Goal: Transaction & Acquisition: Purchase product/service

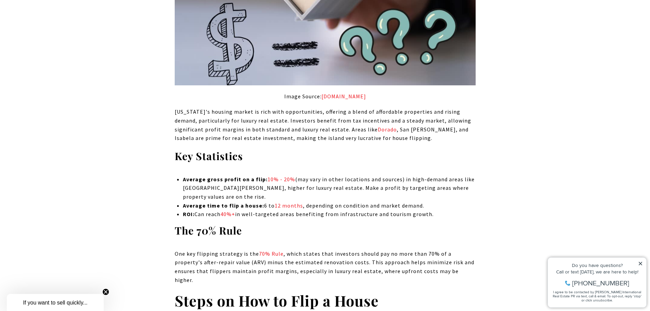
scroll to position [648, 0]
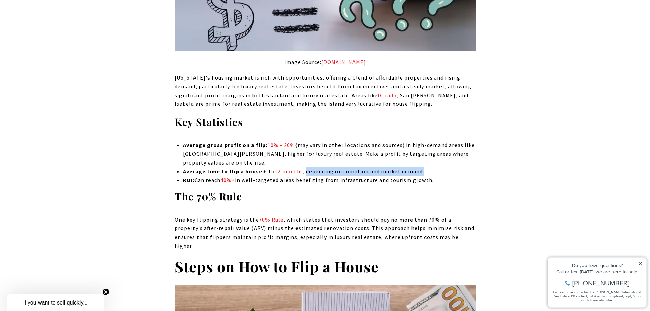
drag, startPoint x: 305, startPoint y: 162, endPoint x: 434, endPoint y: 165, distance: 129.0
click at [440, 167] on li "Average time to flip a house: 6 to 12 months , depending on condition and marke…" at bounding box center [329, 171] width 292 height 9
drag, startPoint x: 194, startPoint y: 170, endPoint x: 434, endPoint y: 171, distance: 239.8
click at [434, 176] on li "ROI: Can reach 40%+ in well-targeted areas benefiting from infrastructure and t…" at bounding box center [329, 180] width 292 height 9
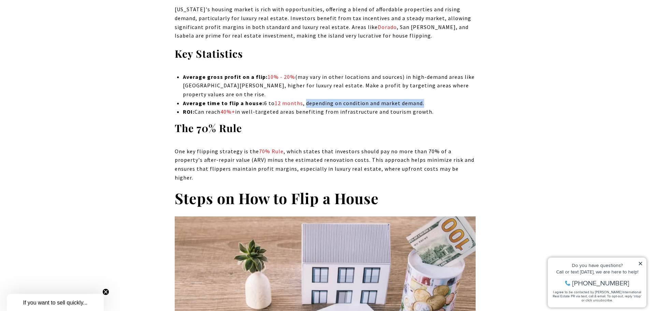
scroll to position [751, 0]
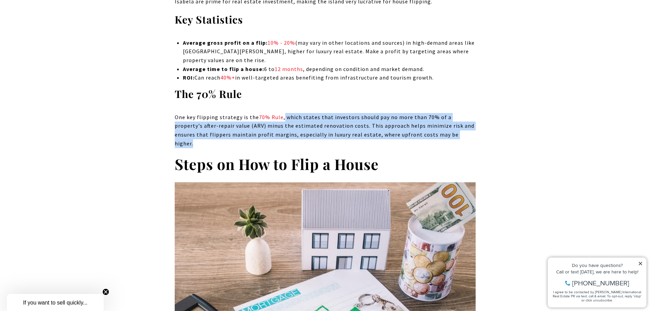
drag, startPoint x: 282, startPoint y: 107, endPoint x: 443, endPoint y: 125, distance: 162.3
click at [444, 124] on p "One key flipping strategy is the 70% Rule , which states that investors should …" at bounding box center [325, 130] width 301 height 35
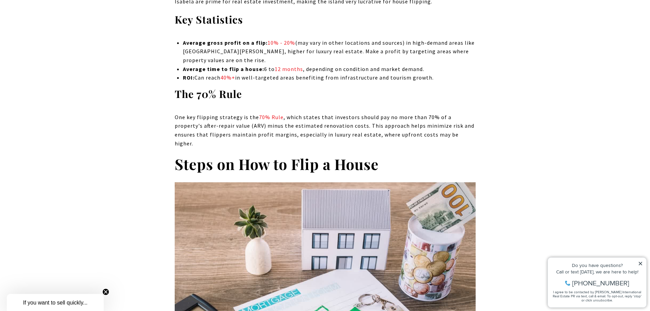
drag, startPoint x: 260, startPoint y: 125, endPoint x: 467, endPoint y: 122, distance: 207.1
click at [467, 122] on p "One key flipping strategy is the 70% Rule , which states that investors should …" at bounding box center [325, 130] width 301 height 35
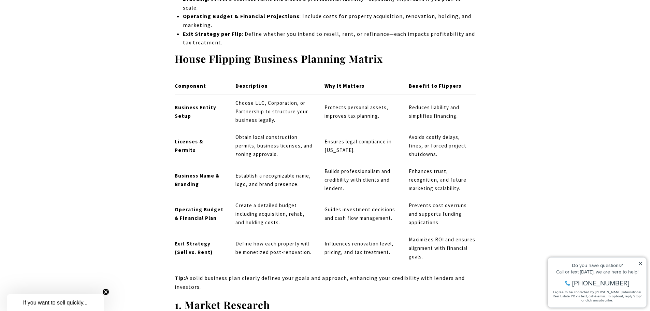
scroll to position [1535, 0]
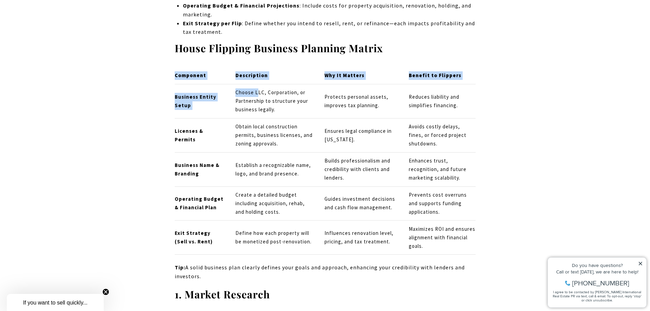
drag, startPoint x: 174, startPoint y: 71, endPoint x: 256, endPoint y: 63, distance: 82.6
click at [256, 84] on td "Choose LLC, Corporation, or Partnership to structure your business legally." at bounding box center [274, 101] width 89 height 34
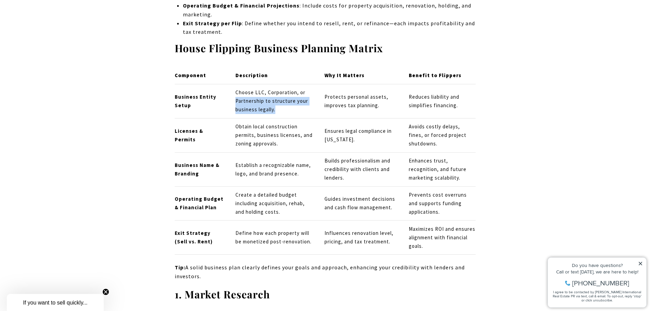
drag, startPoint x: 231, startPoint y: 73, endPoint x: 280, endPoint y: 87, distance: 51.3
click at [280, 87] on td "Choose LLC, Corporation, or Partnership to structure your business legally." at bounding box center [274, 101] width 89 height 34
click at [338, 84] on td "Protects personal assets, improves tax planning." at bounding box center [361, 101] width 84 height 34
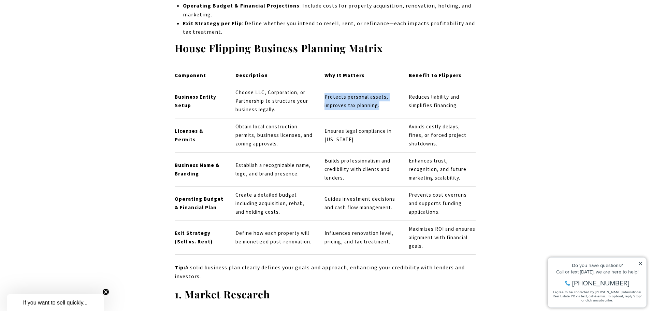
drag, startPoint x: 352, startPoint y: 72, endPoint x: 386, endPoint y: 79, distance: 34.1
click at [386, 84] on td "Protects personal assets, improves tax planning." at bounding box center [361, 101] width 84 height 34
click at [315, 84] on td "Choose LLC, Corporation, or Partnership to structure your business legally." at bounding box center [274, 101] width 89 height 34
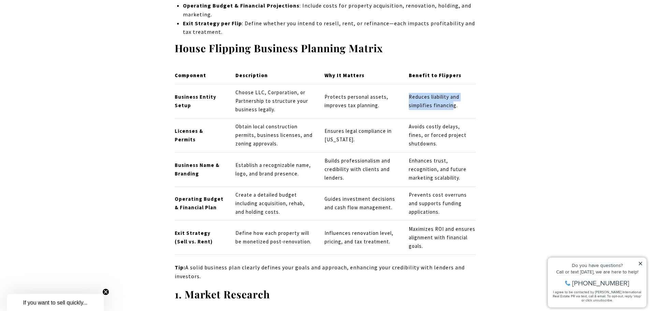
drag, startPoint x: 409, startPoint y: 70, endPoint x: 454, endPoint y: 76, distance: 44.8
click at [454, 84] on td "Reduces liability and simplifies financing." at bounding box center [439, 101] width 72 height 34
click at [336, 88] on td "Protects personal assets, improves tax planning." at bounding box center [361, 101] width 84 height 34
drag, startPoint x: 323, startPoint y: 106, endPoint x: 356, endPoint y: 116, distance: 34.2
click at [356, 118] on td "Ensures legal compliance in Puerto Rico." at bounding box center [361, 135] width 84 height 34
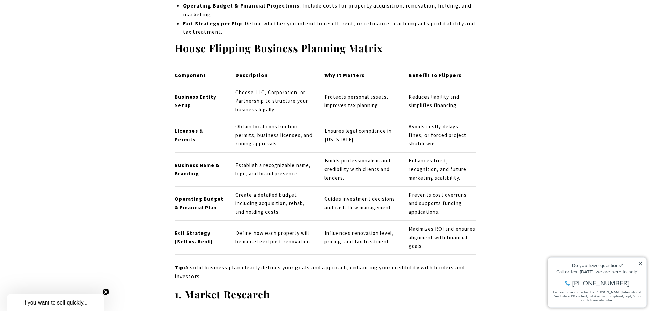
click at [274, 118] on td "Obtain local construction permits, business licenses, and zoning approvals." at bounding box center [274, 135] width 89 height 34
drag, startPoint x: 235, startPoint y: 103, endPoint x: 292, endPoint y: 122, distance: 60.1
click at [292, 122] on td "Obtain local construction permits, business licenses, and zoning approvals." at bounding box center [274, 135] width 89 height 34
click at [246, 152] on td "Establish a recognizable name, logo, and brand presence." at bounding box center [274, 169] width 89 height 34
drag, startPoint x: 321, startPoint y: 133, endPoint x: 337, endPoint y: 157, distance: 29.0
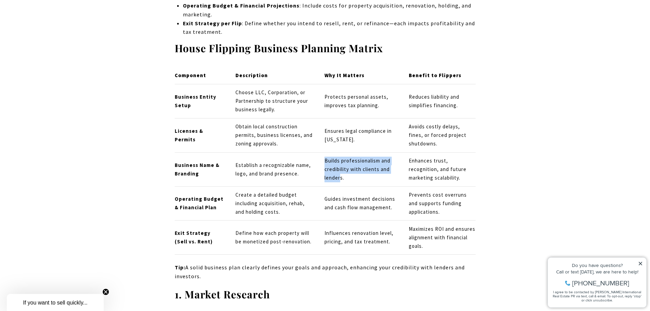
click at [337, 157] on td "Builds professionalism and credibility with clients and lenders." at bounding box center [361, 169] width 84 height 34
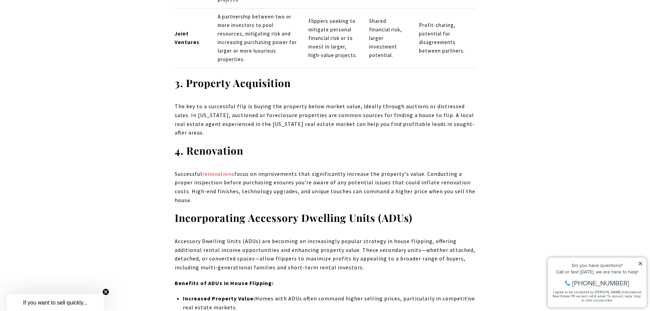
scroll to position [1945, 0]
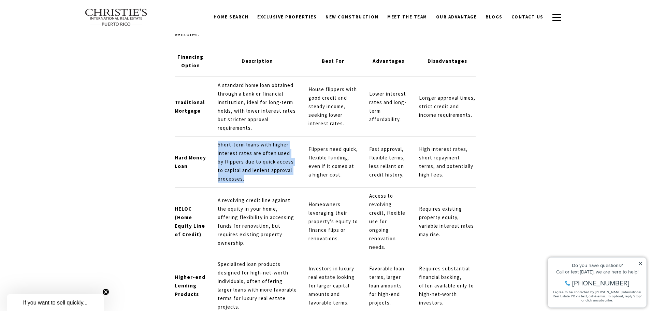
drag, startPoint x: 213, startPoint y: 108, endPoint x: 253, endPoint y: 142, distance: 51.8
click at [253, 142] on td "Short-term loans with higher interest rates are often used by flippers due to q…" at bounding box center [257, 161] width 91 height 51
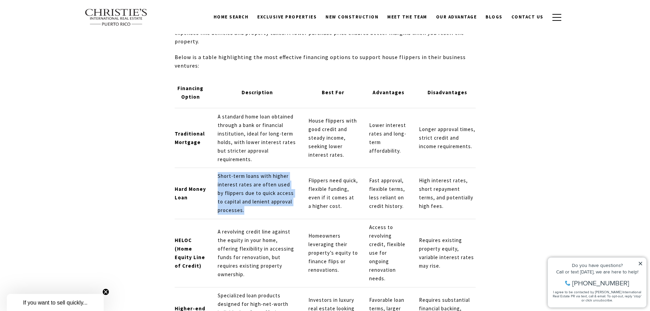
scroll to position [1911, 0]
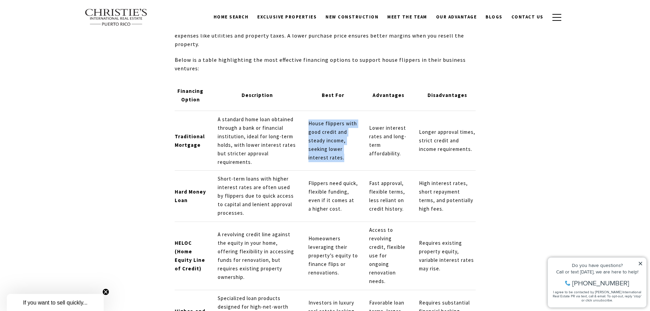
drag, startPoint x: 306, startPoint y: 87, endPoint x: 358, endPoint y: 97, distance: 52.5
click at [342, 121] on td "House flippers with good credit and steady income, seeking lower interest rates." at bounding box center [333, 141] width 61 height 60
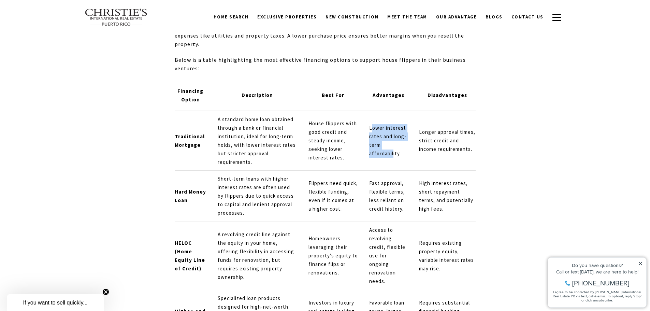
drag, startPoint x: 371, startPoint y: 89, endPoint x: 394, endPoint y: 124, distance: 41.3
click at [394, 124] on td "Lower interest rates and long-term affordability." at bounding box center [389, 141] width 50 height 60
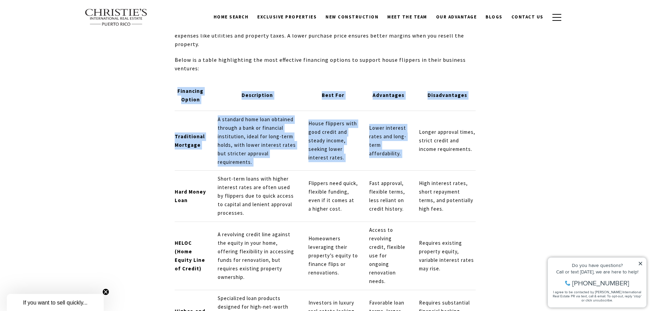
drag, startPoint x: 417, startPoint y: 93, endPoint x: 481, endPoint y: 122, distance: 70.4
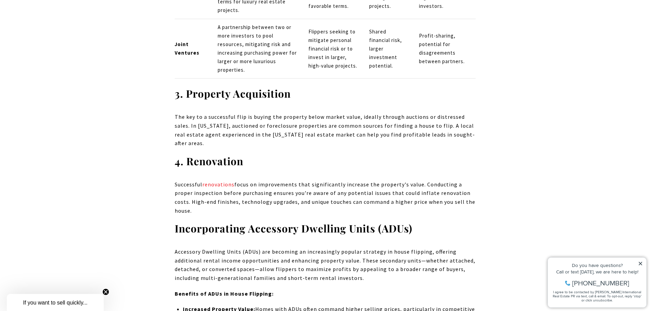
scroll to position [2252, 0]
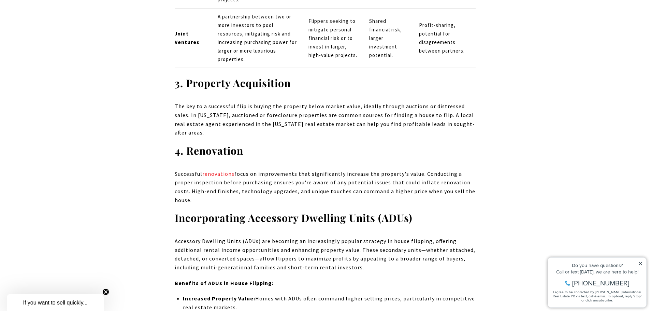
drag, startPoint x: 240, startPoint y: 130, endPoint x: 512, endPoint y: 149, distance: 273.3
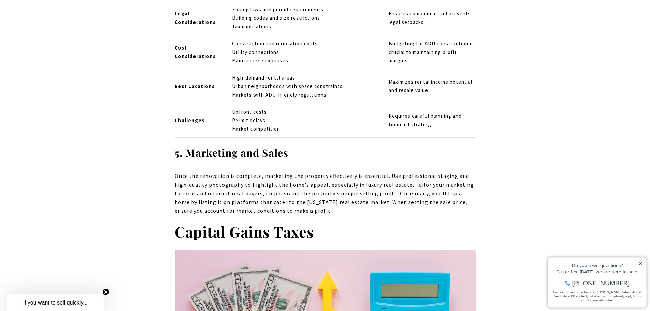
scroll to position [2866, 0]
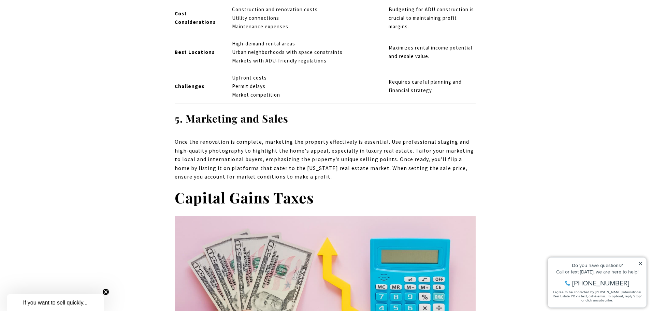
drag, startPoint x: 175, startPoint y: 87, endPoint x: 271, endPoint y: 124, distance: 103.0
click at [271, 137] on p "Once the renovation is complete, marketing the property effectively is essentia…" at bounding box center [325, 159] width 301 height 44
click at [185, 138] on span "Once the renovation is complete, marketing the property effectively is essentia…" at bounding box center [324, 159] width 299 height 42
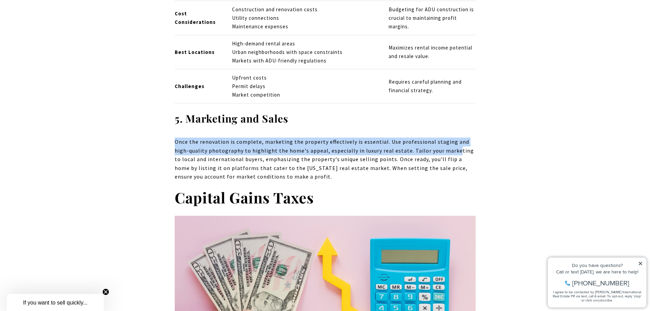
drag, startPoint x: 199, startPoint y: 93, endPoint x: 440, endPoint y: 101, distance: 241.7
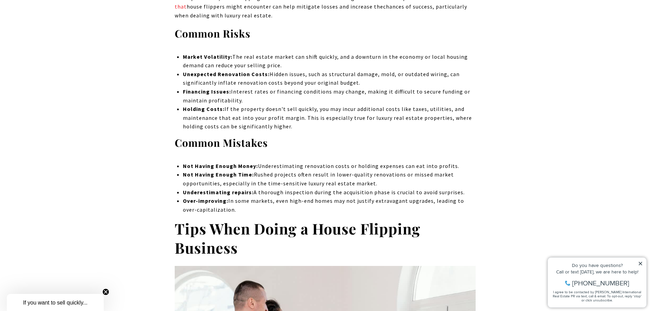
scroll to position [3548, 0]
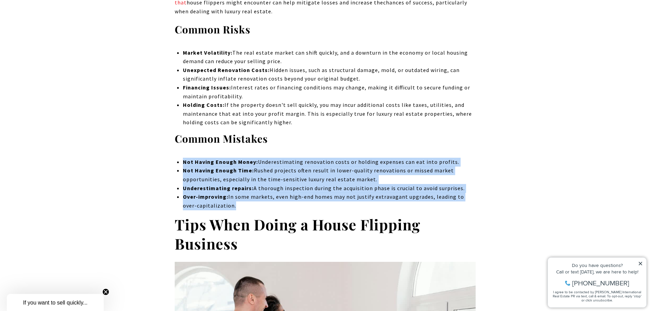
drag, startPoint x: 186, startPoint y: 101, endPoint x: 256, endPoint y: 147, distance: 83.4
click at [256, 158] on ul "Not Having Enough Money: Underestimating renovation costs or holding expenses c…" at bounding box center [329, 184] width 292 height 53
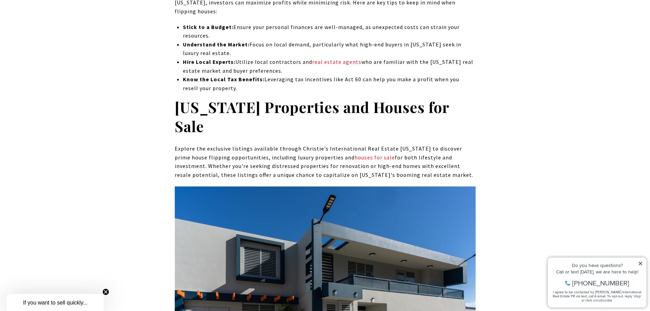
scroll to position [4060, 0]
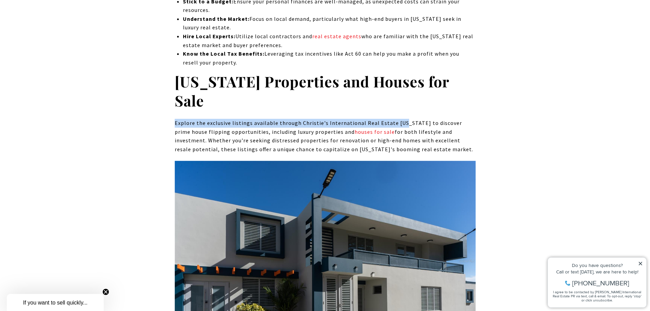
drag, startPoint x: 174, startPoint y: 52, endPoint x: 398, endPoint y: 55, distance: 224.5
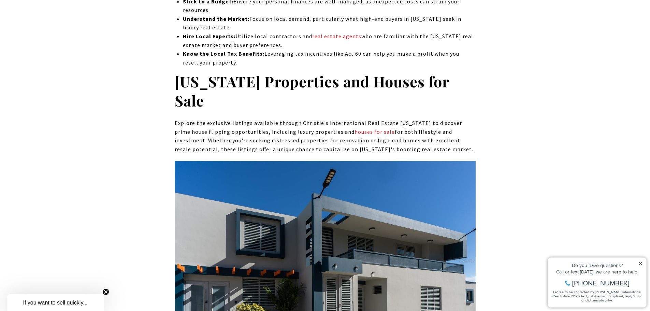
drag, startPoint x: 351, startPoint y: 61, endPoint x: 336, endPoint y: 66, distance: 15.4
click at [336, 119] on p "Explore the exclusive listings available through Christie's International Real …" at bounding box center [325, 136] width 301 height 35
click at [354, 128] on link "houses for sale" at bounding box center [374, 131] width 40 height 7
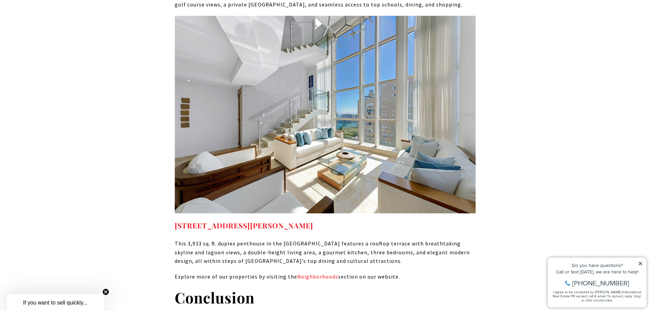
scroll to position [4742, 0]
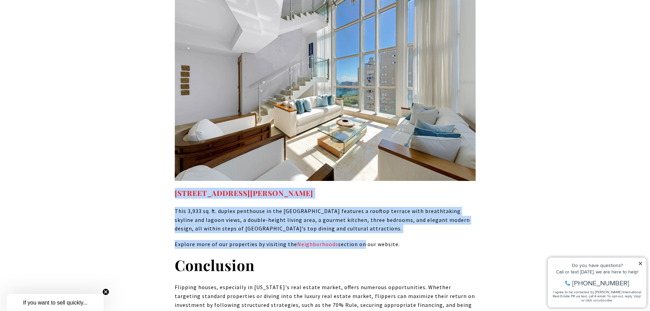
drag, startPoint x: 180, startPoint y: 115, endPoint x: 359, endPoint y: 167, distance: 186.0
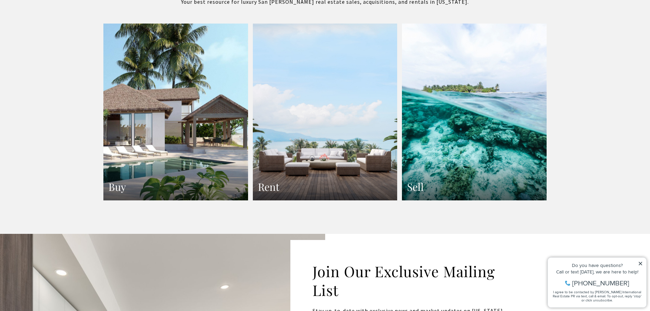
scroll to position [1262, 0]
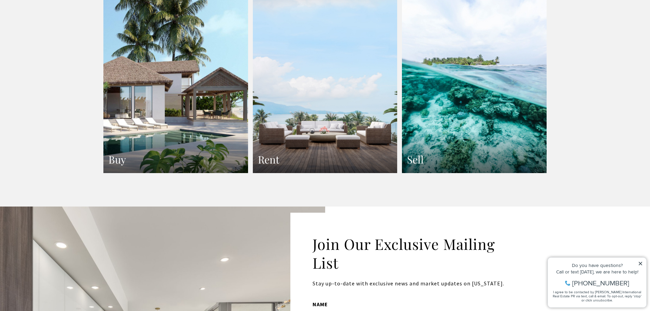
click at [208, 80] on link "Buy" at bounding box center [175, 84] width 145 height 177
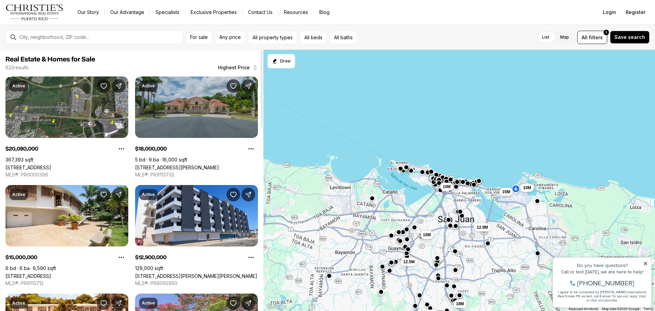
click at [207, 164] on link "175 CALLE RUISEÑOR ST, SAN JUAN PR, 00926" at bounding box center [177, 167] width 84 height 6
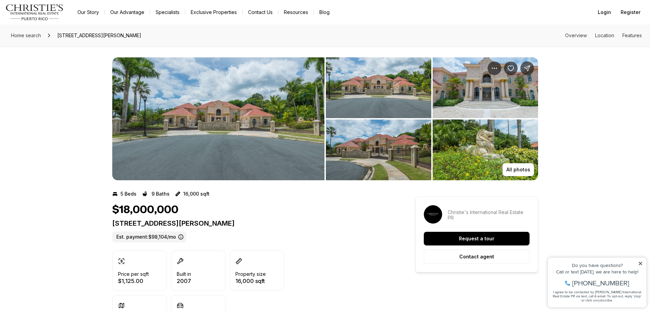
click at [240, 128] on img "View image gallery" at bounding box center [218, 118] width 212 height 123
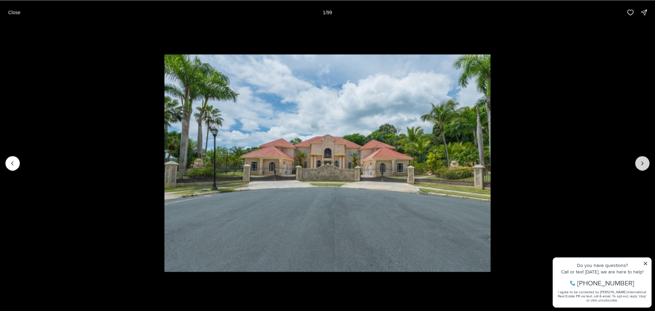
click at [640, 163] on icon "Next slide" at bounding box center [642, 163] width 7 height 7
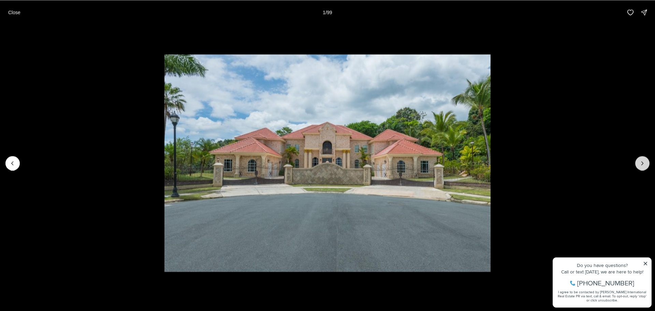
click at [640, 163] on icon "Next slide" at bounding box center [642, 163] width 7 height 7
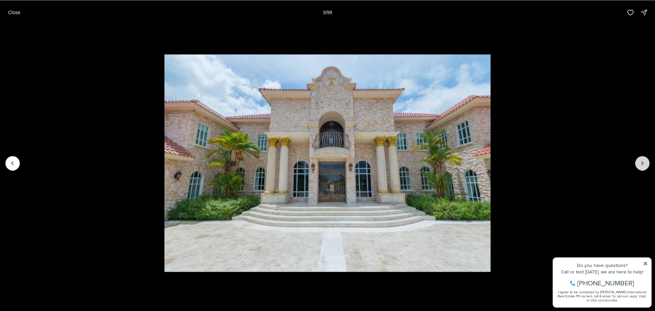
click at [640, 163] on icon "Next slide" at bounding box center [642, 163] width 7 height 7
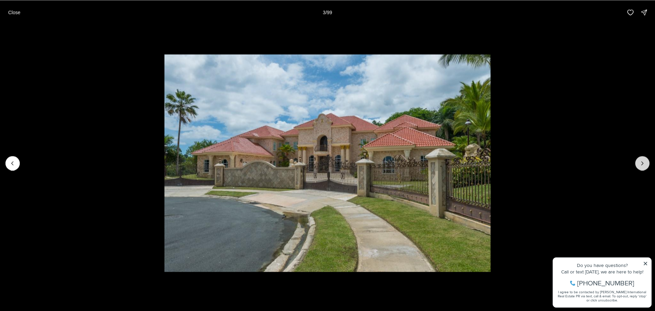
click at [640, 163] on icon "Next slide" at bounding box center [642, 163] width 7 height 7
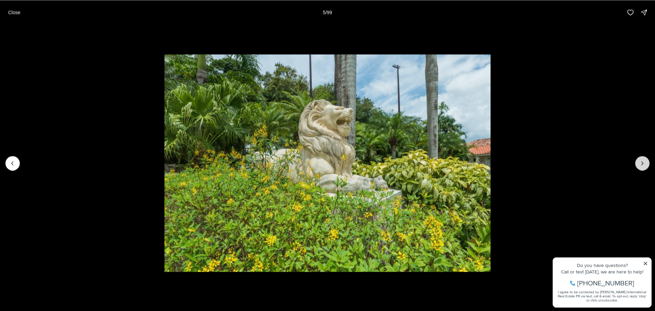
click at [640, 163] on icon "Next slide" at bounding box center [642, 163] width 7 height 7
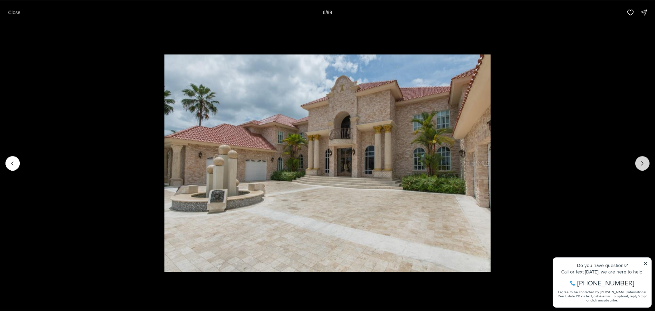
click at [640, 163] on icon "Next slide" at bounding box center [642, 163] width 7 height 7
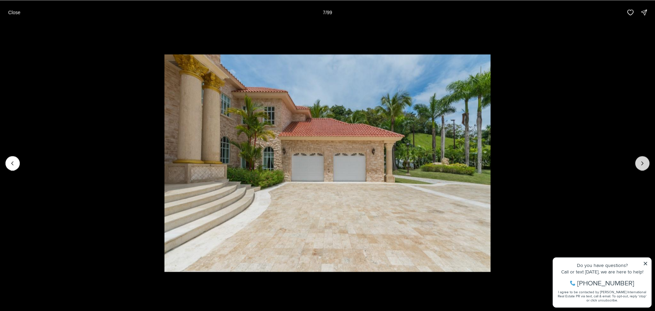
click at [640, 163] on icon "Next slide" at bounding box center [642, 163] width 7 height 7
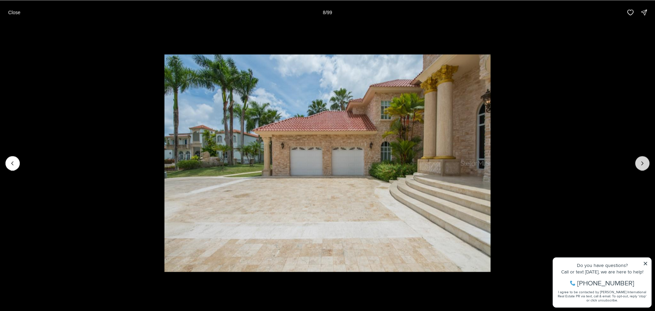
click at [640, 163] on icon "Next slide" at bounding box center [642, 163] width 7 height 7
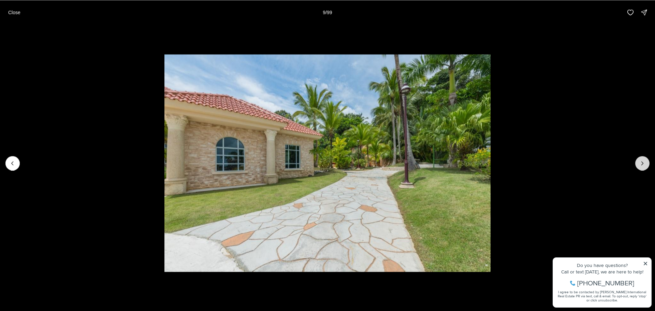
click at [640, 163] on icon "Next slide" at bounding box center [642, 163] width 7 height 7
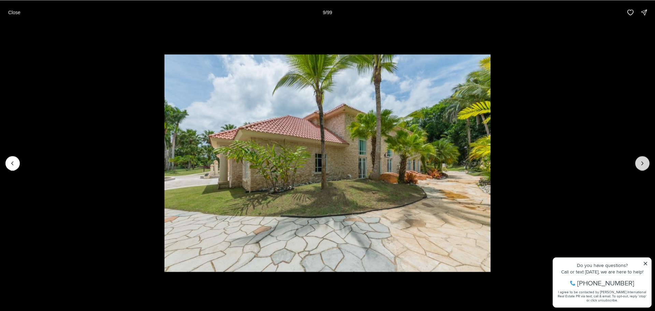
click at [640, 163] on icon "Next slide" at bounding box center [642, 163] width 7 height 7
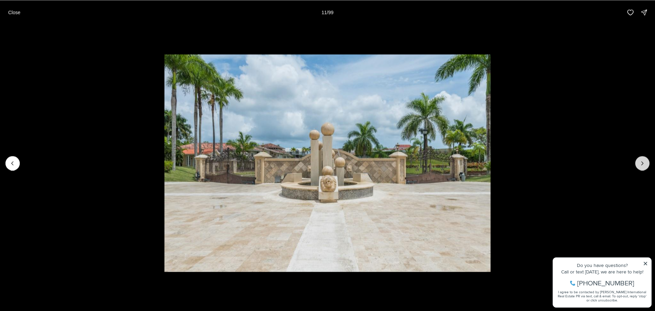
click at [640, 163] on icon "Next slide" at bounding box center [642, 163] width 7 height 7
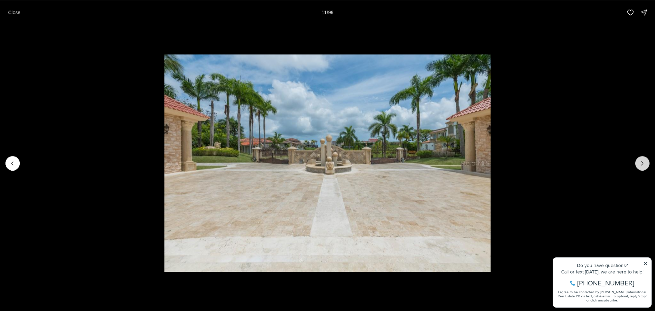
click at [640, 163] on icon "Next slide" at bounding box center [642, 163] width 7 height 7
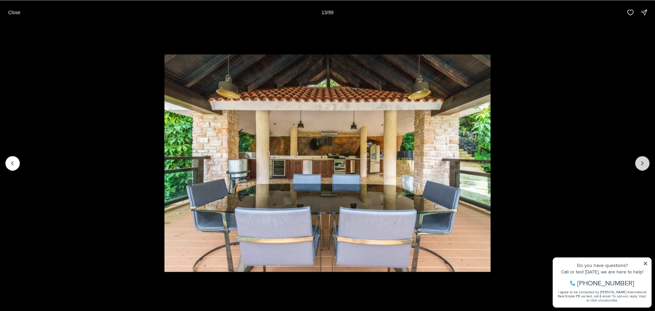
click at [640, 163] on icon "Next slide" at bounding box center [642, 163] width 7 height 7
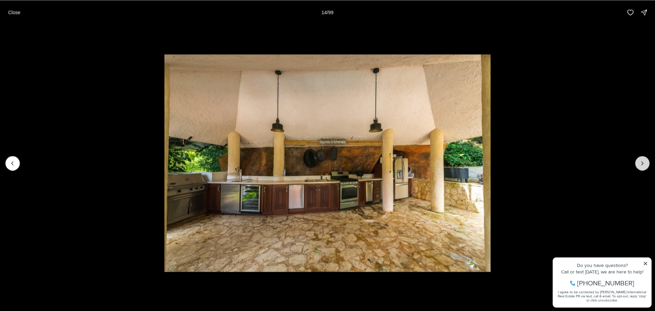
click at [640, 163] on icon "Next slide" at bounding box center [642, 163] width 7 height 7
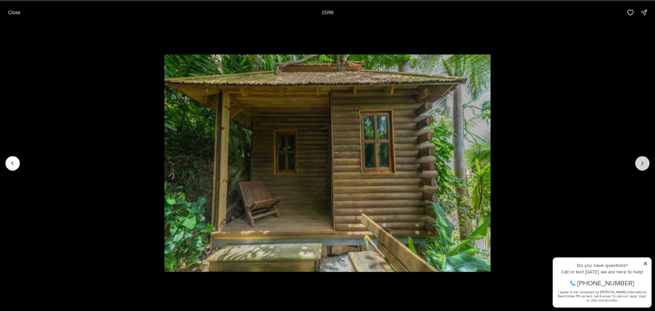
click at [640, 163] on icon "Next slide" at bounding box center [642, 163] width 7 height 7
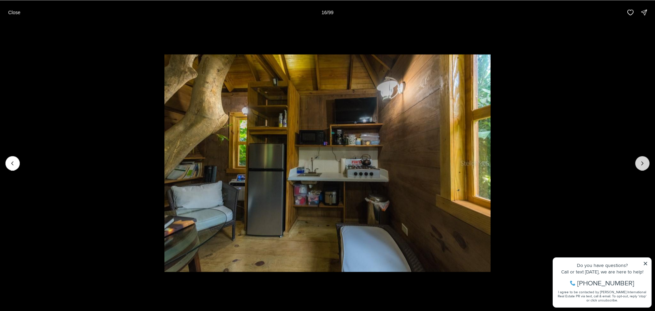
click at [640, 163] on icon "Next slide" at bounding box center [642, 163] width 7 height 7
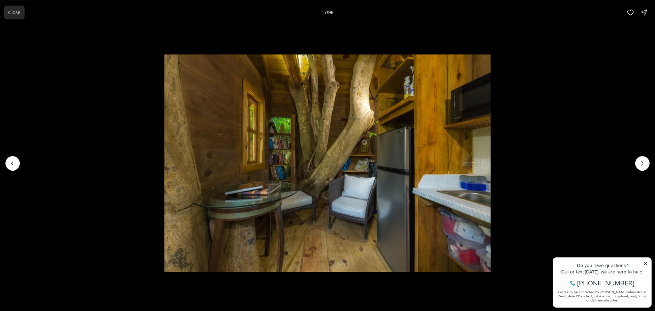
click at [16, 11] on p "Close" at bounding box center [14, 12] width 12 height 5
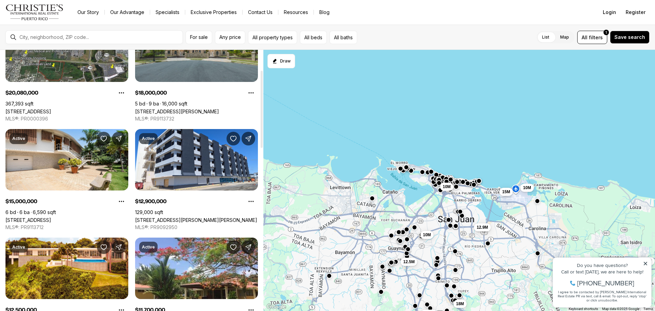
scroll to position [68, 0]
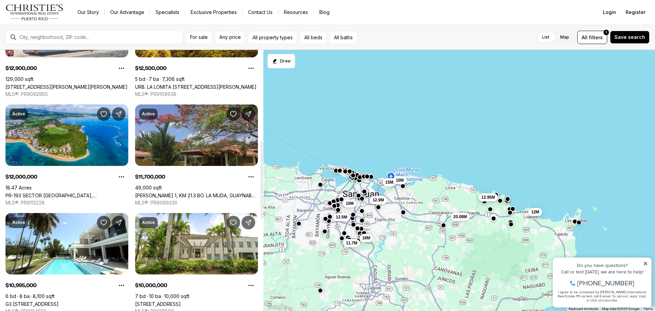
scroll to position [307, 0]
